Goal: Complete application form

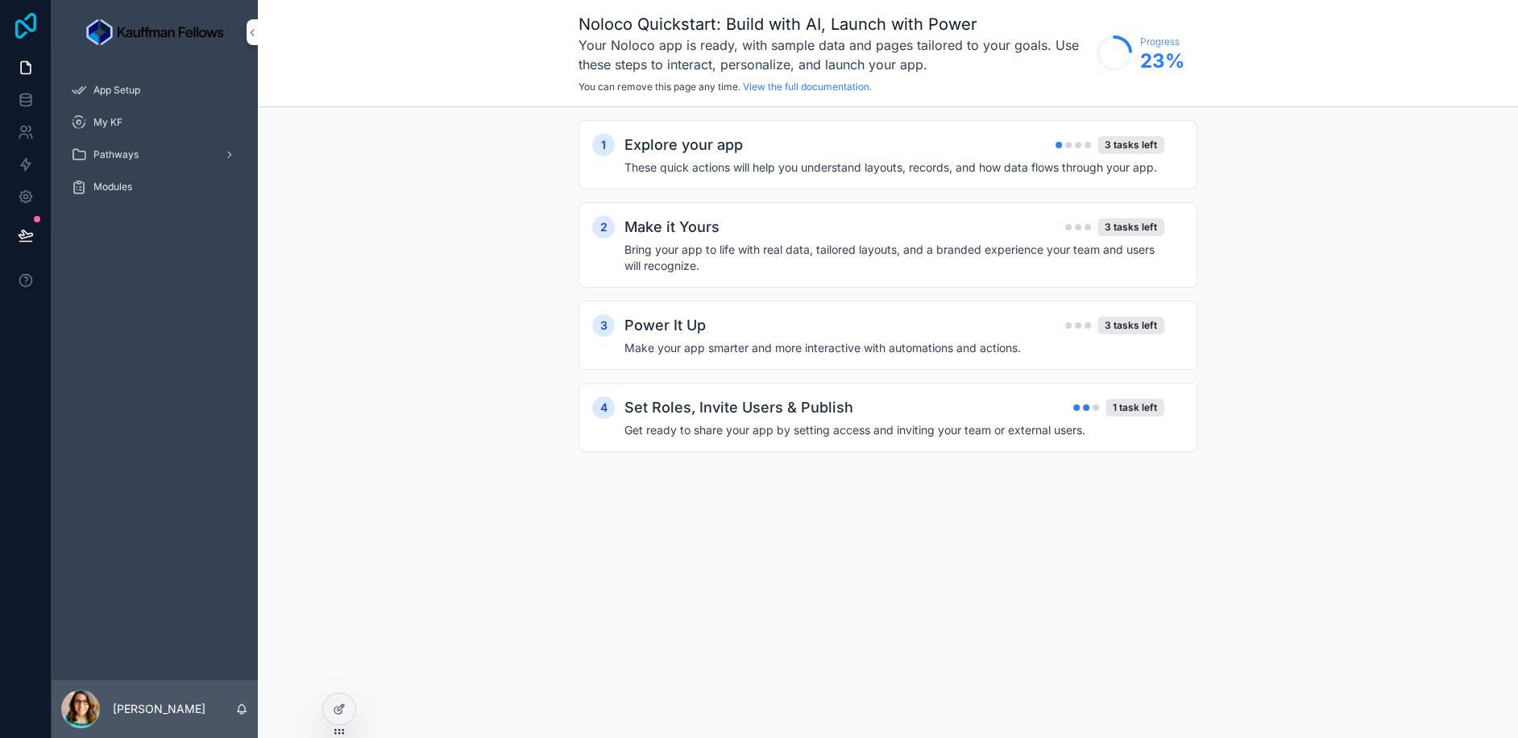
click at [22, 28] on icon at bounding box center [26, 26] width 32 height 26
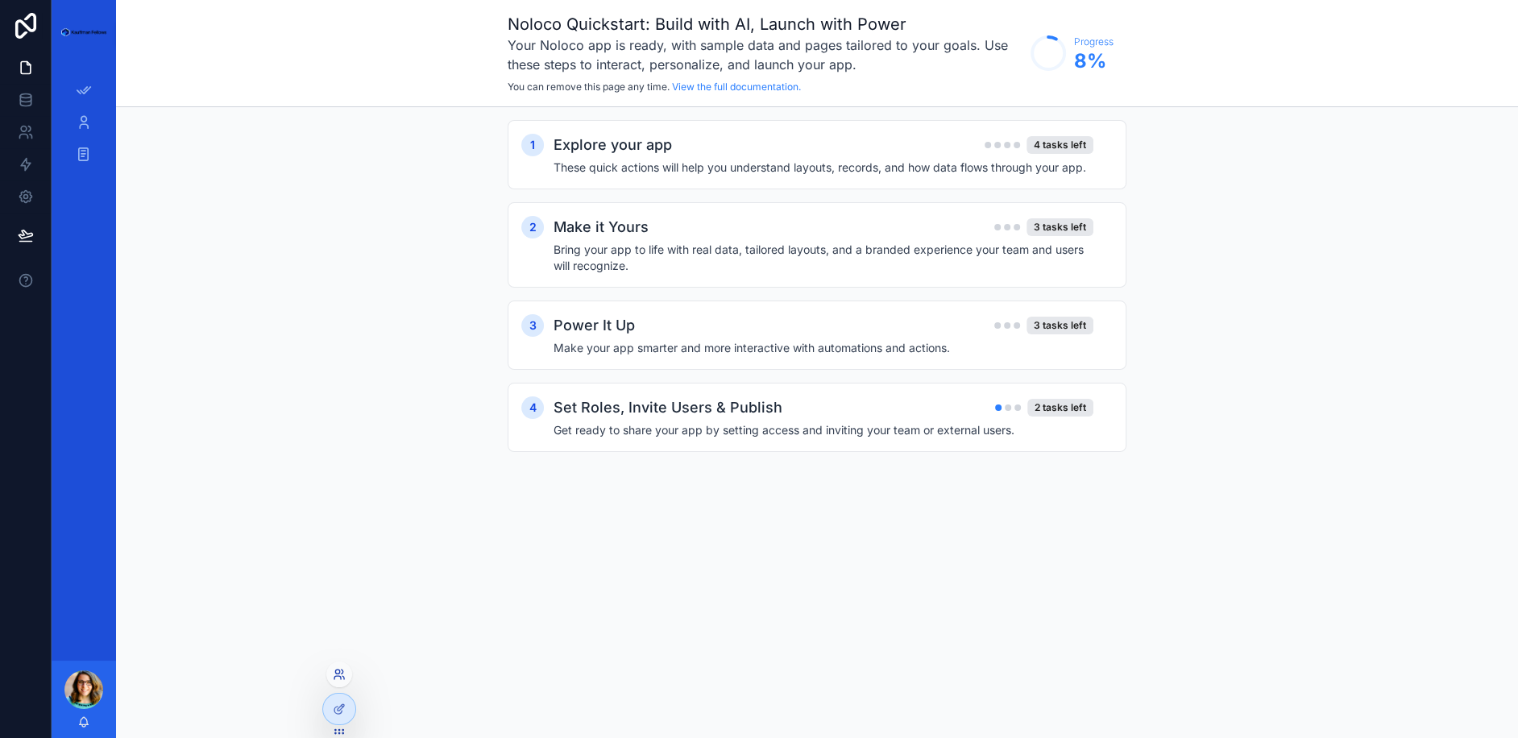
click at [338, 678] on icon at bounding box center [339, 674] width 13 height 13
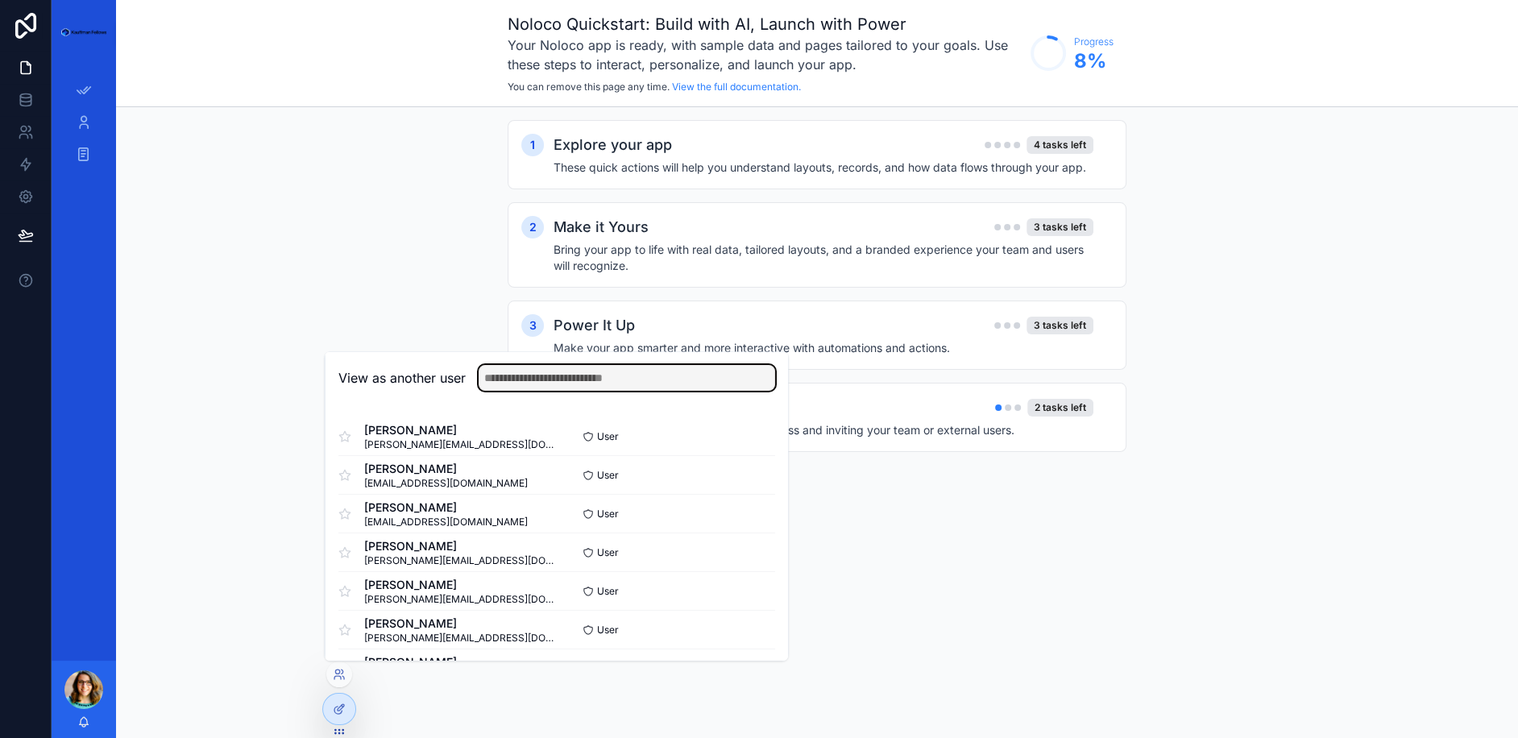
click at [568, 384] on input "text" at bounding box center [627, 378] width 297 height 26
type input "*"
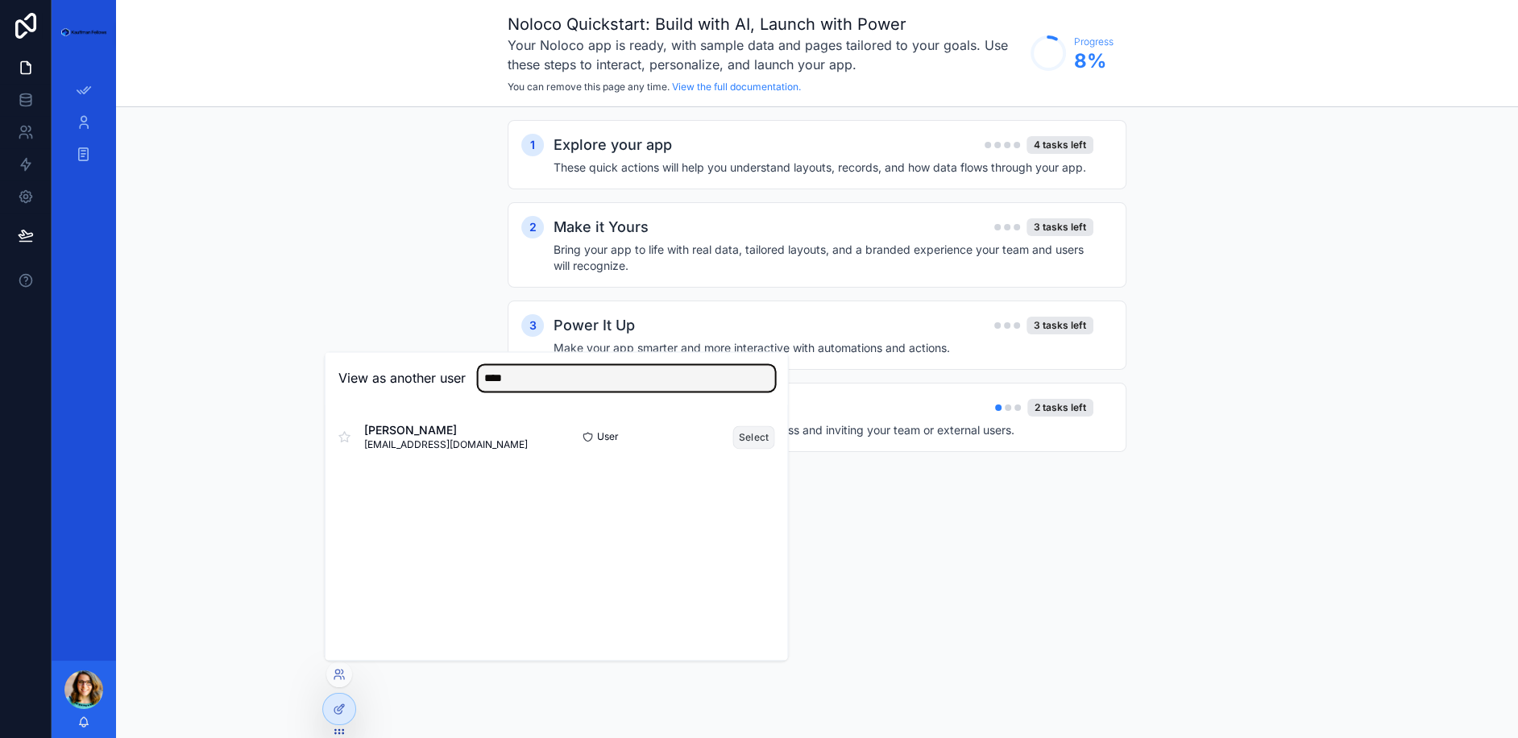
type input "****"
click at [755, 437] on button "Select" at bounding box center [754, 437] width 42 height 23
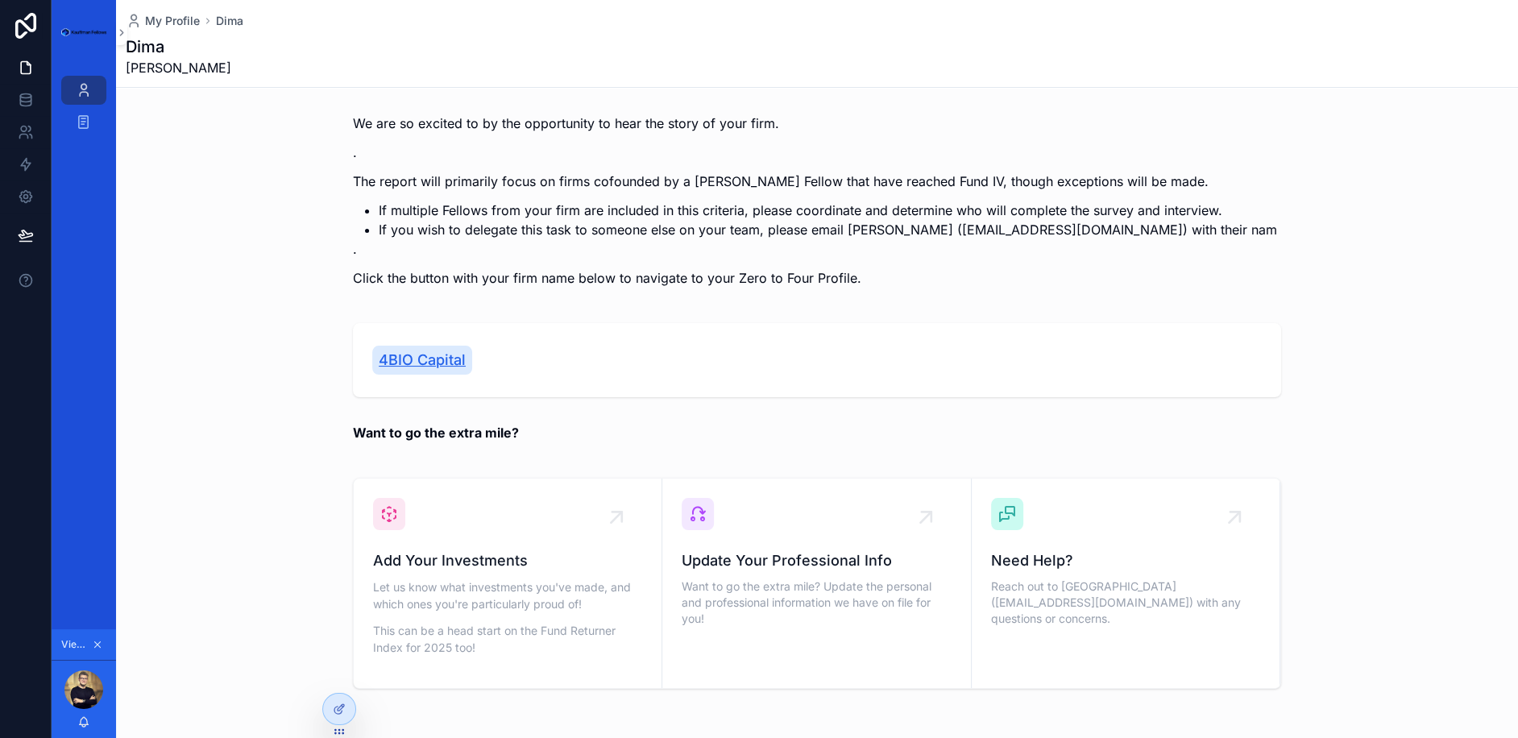
click at [431, 349] on span "4BIO Capital" at bounding box center [422, 360] width 87 height 23
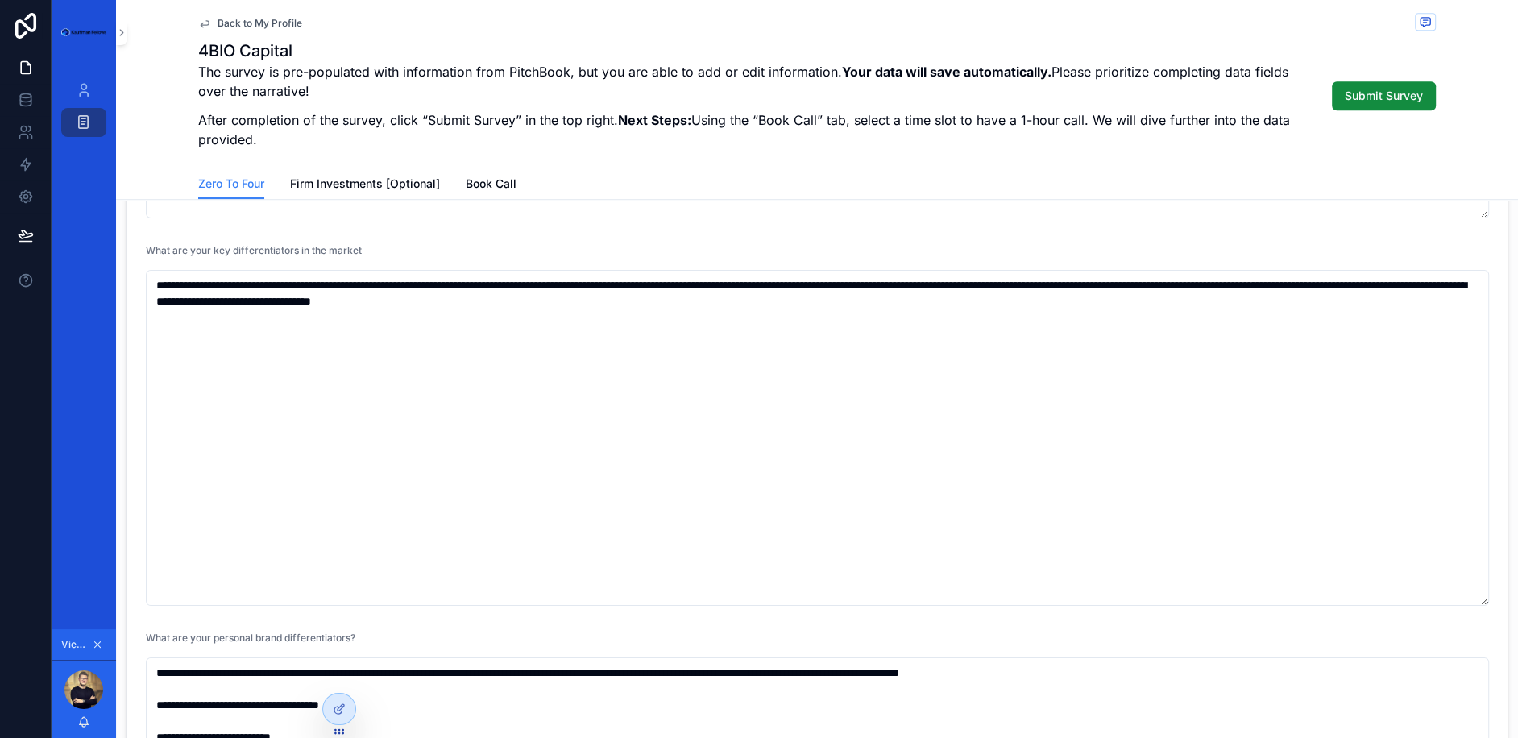
scroll to position [1227, 0]
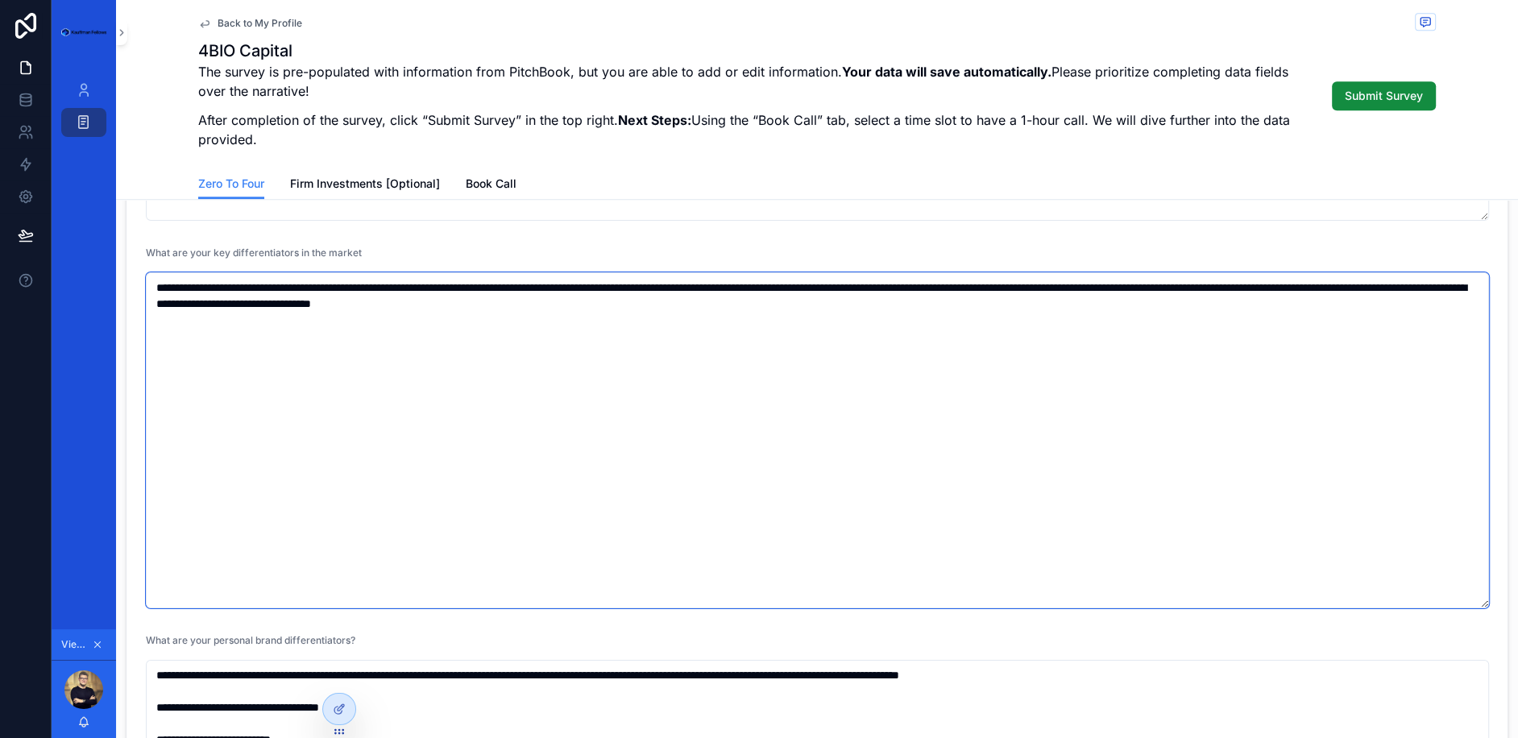
click at [510, 396] on textarea "**********" at bounding box center [817, 440] width 1343 height 336
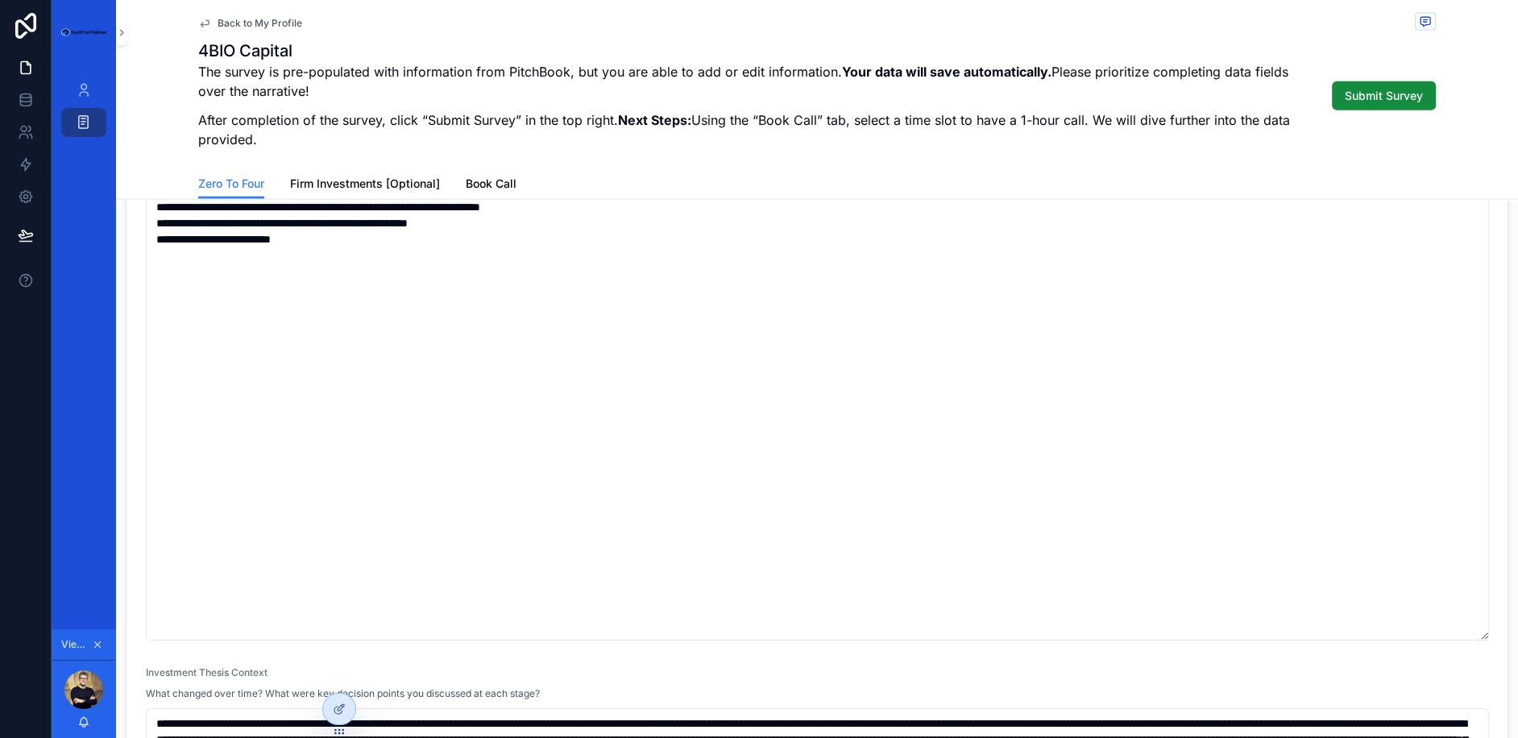
scroll to position [3824, 0]
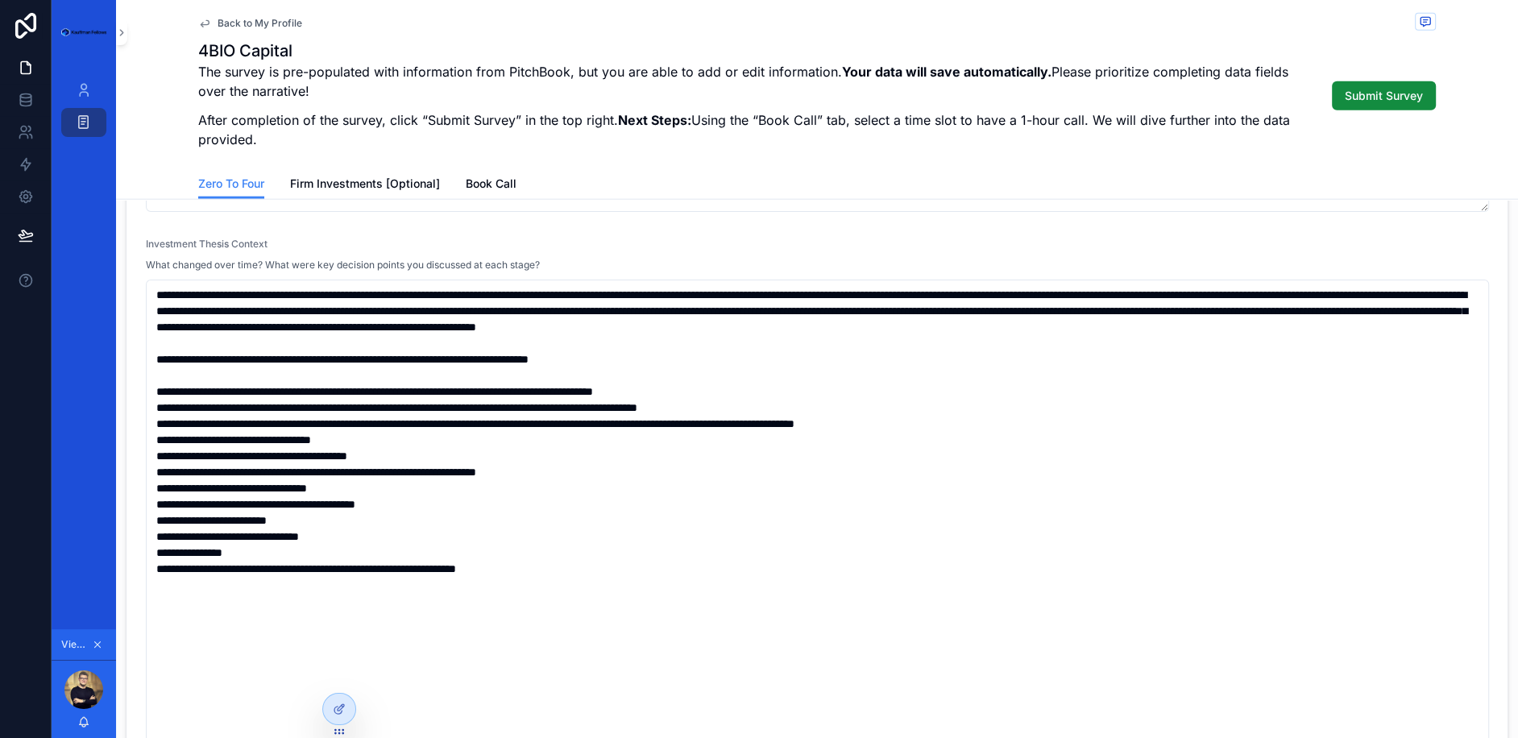
drag, startPoint x: 1482, startPoint y: 563, endPoint x: 1428, endPoint y: 191, distance: 375.4
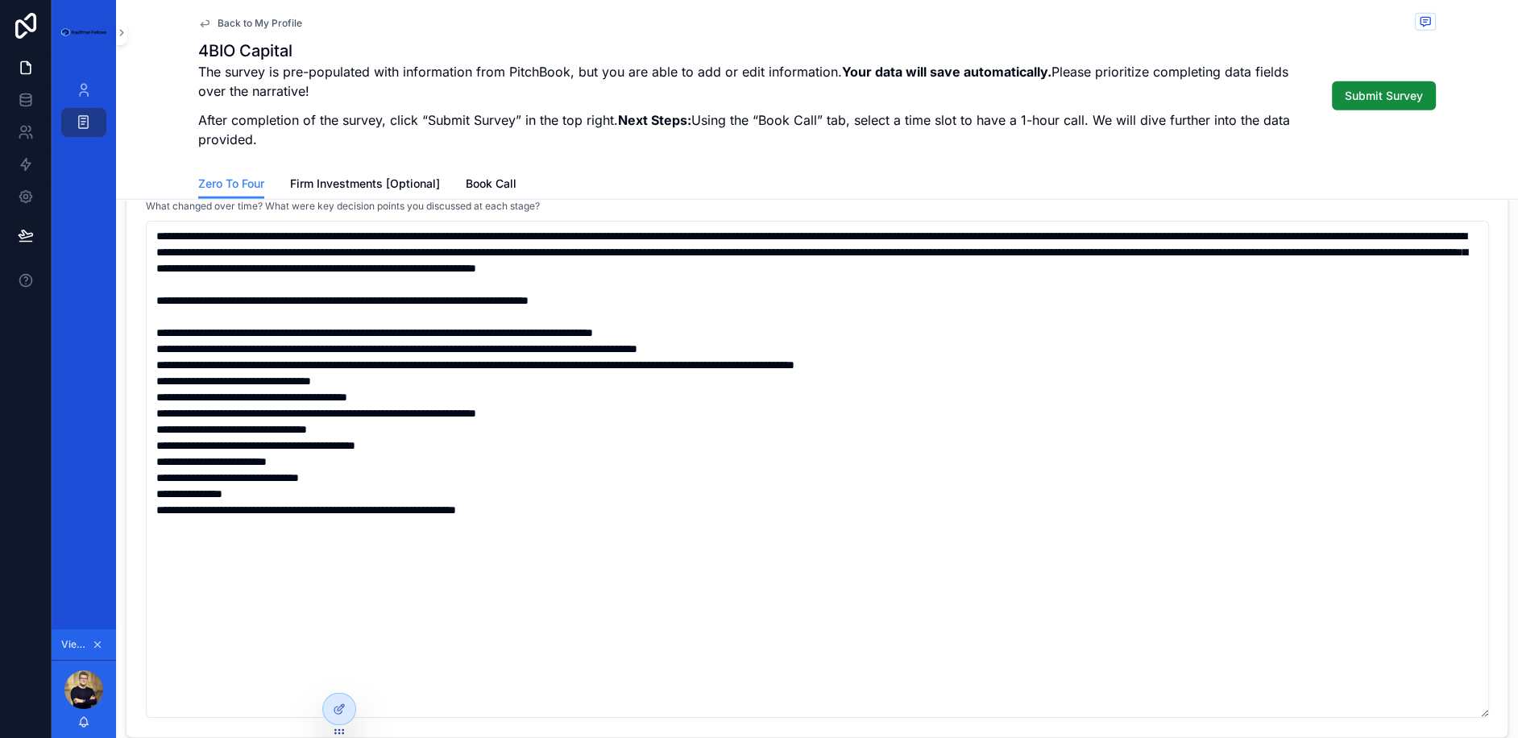
scroll to position [3882, 0]
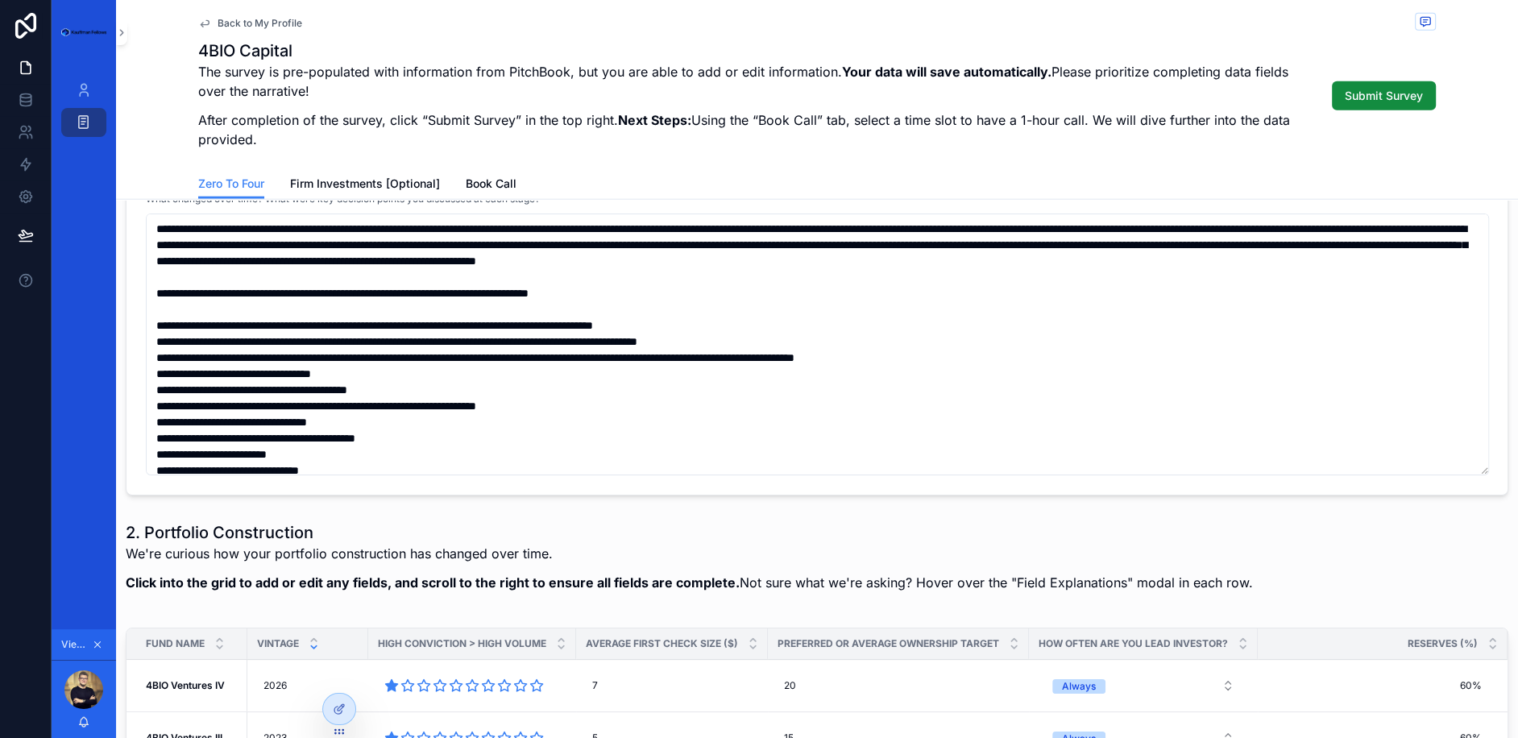
drag, startPoint x: 1485, startPoint y: 695, endPoint x: 1432, endPoint y: 460, distance: 240.5
click at [1432, 460] on textarea "scrollable content" at bounding box center [817, 345] width 1343 height 262
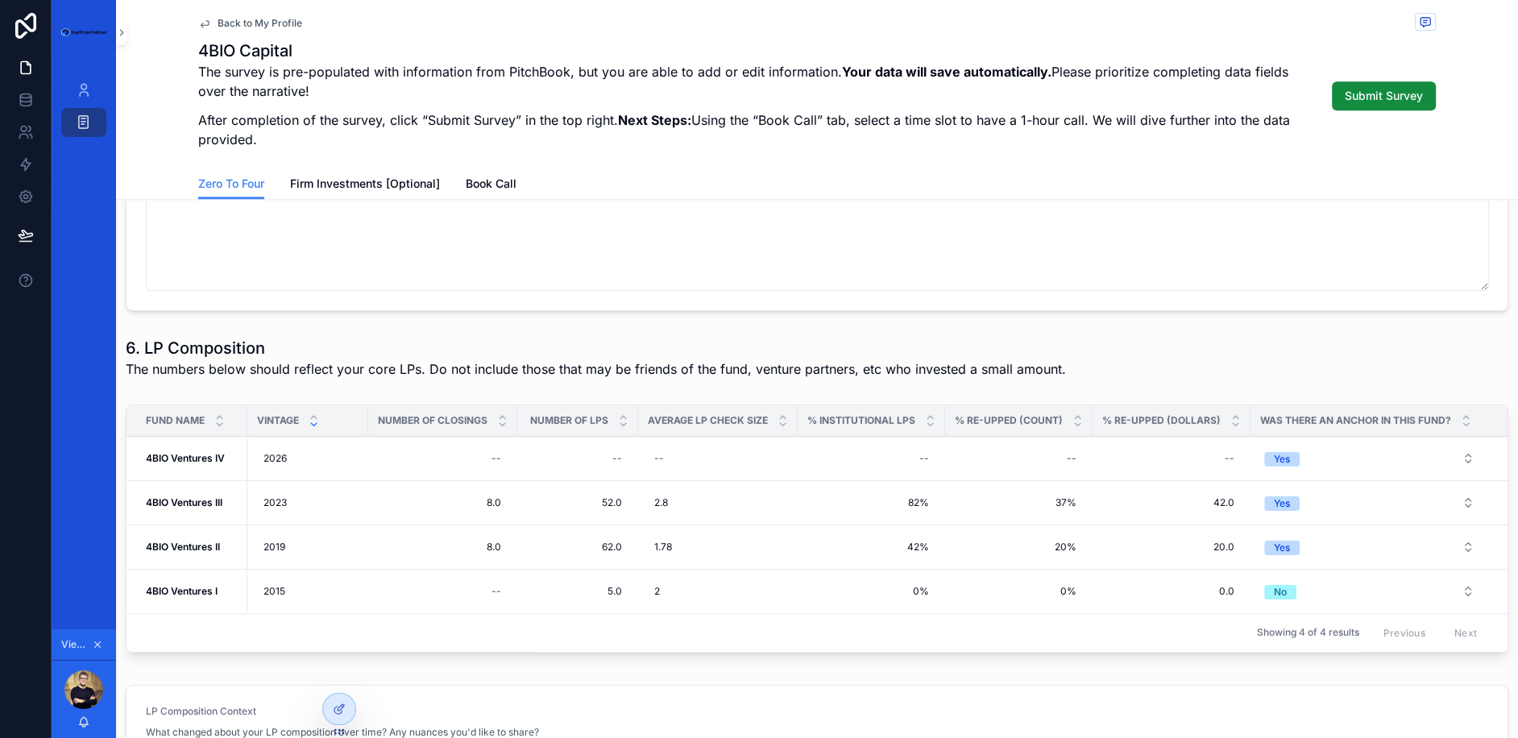
scroll to position [7993, 0]
